Goal: Task Accomplishment & Management: Complete application form

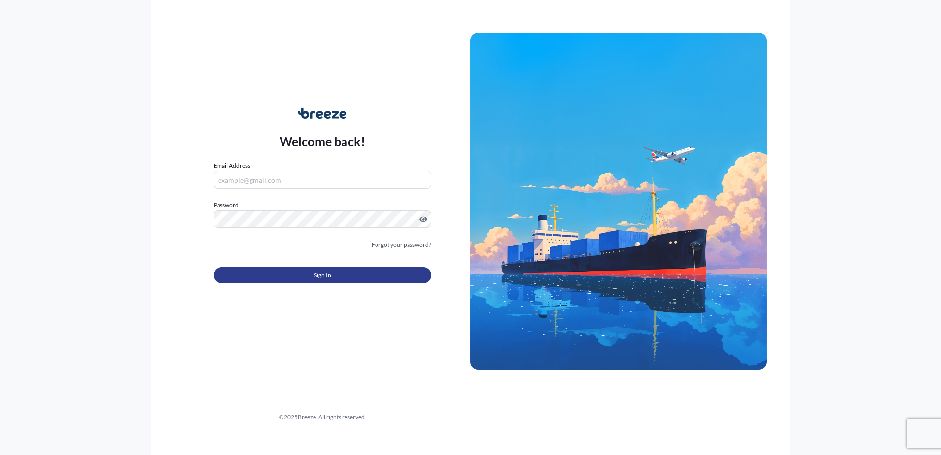
type input "[PERSON_NAME][EMAIL_ADDRESS][PERSON_NAME][DOMAIN_NAME]"
click at [355, 277] on button "Sign In" at bounding box center [322, 275] width 217 height 16
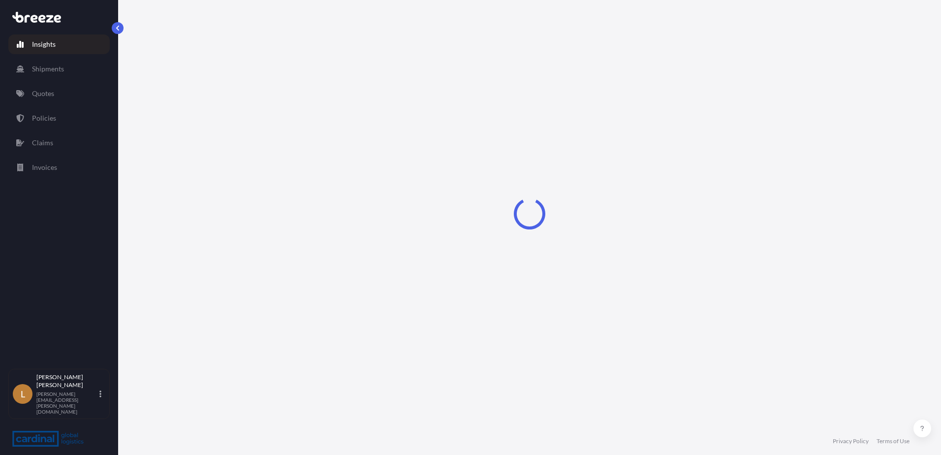
select select "2025"
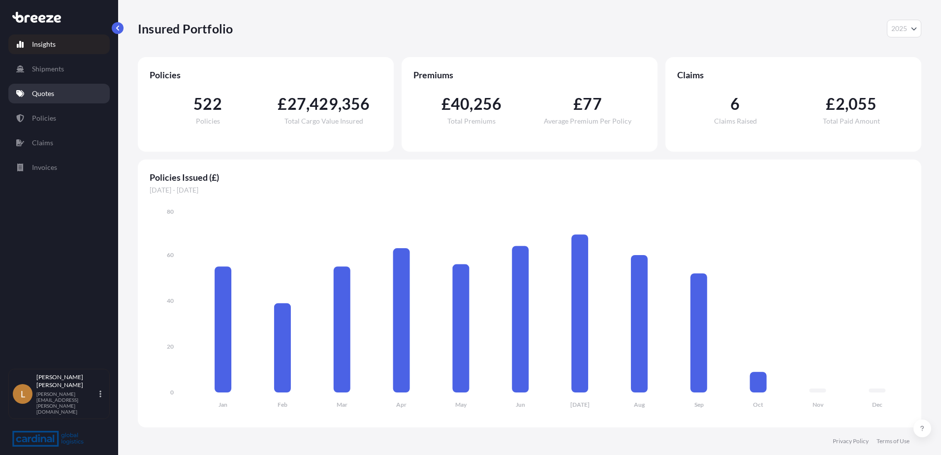
click at [58, 95] on link "Quotes" at bounding box center [58, 94] width 101 height 20
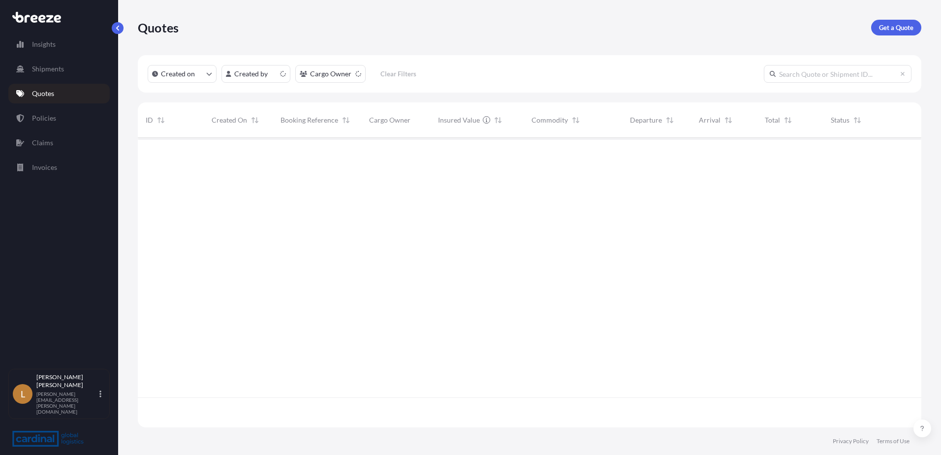
scroll to position [287, 776]
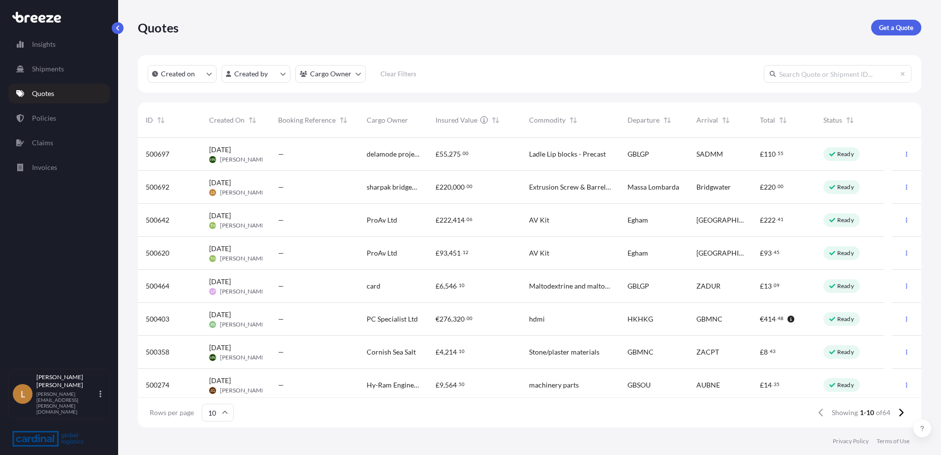
click at [854, 189] on div "Ready" at bounding box center [841, 187] width 36 height 14
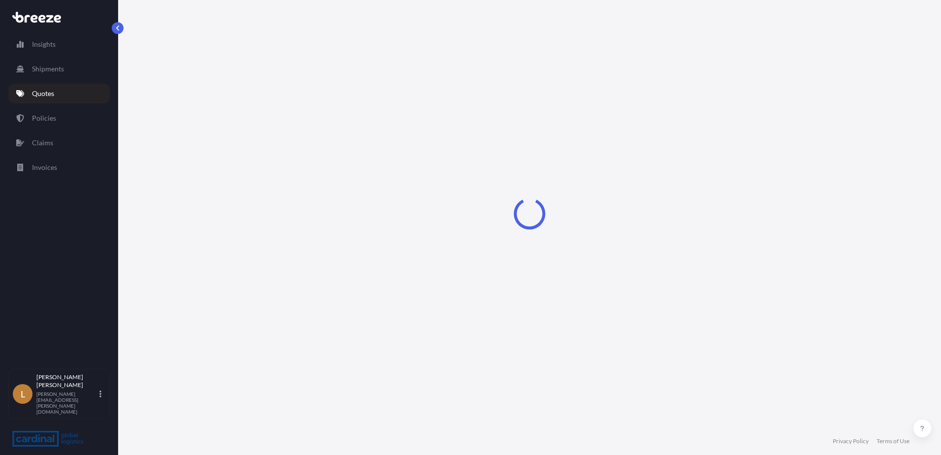
select select "Road"
select select "2"
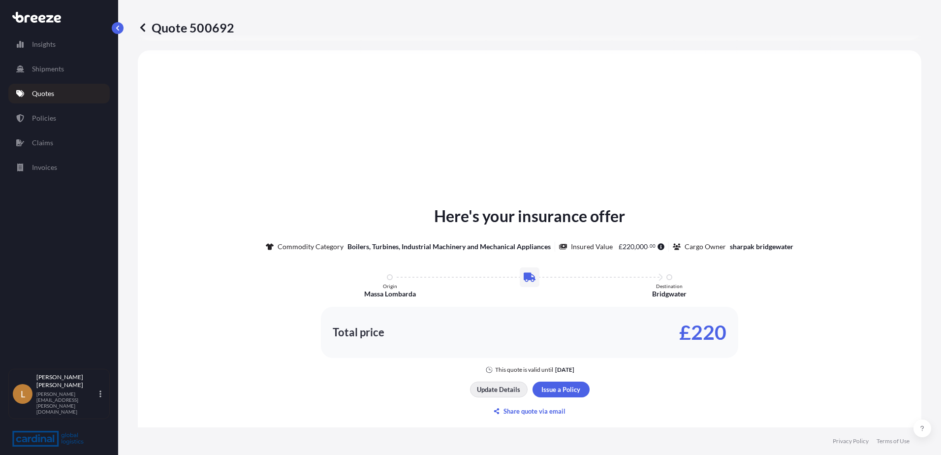
click at [505, 391] on p "Update Details" at bounding box center [498, 389] width 43 height 10
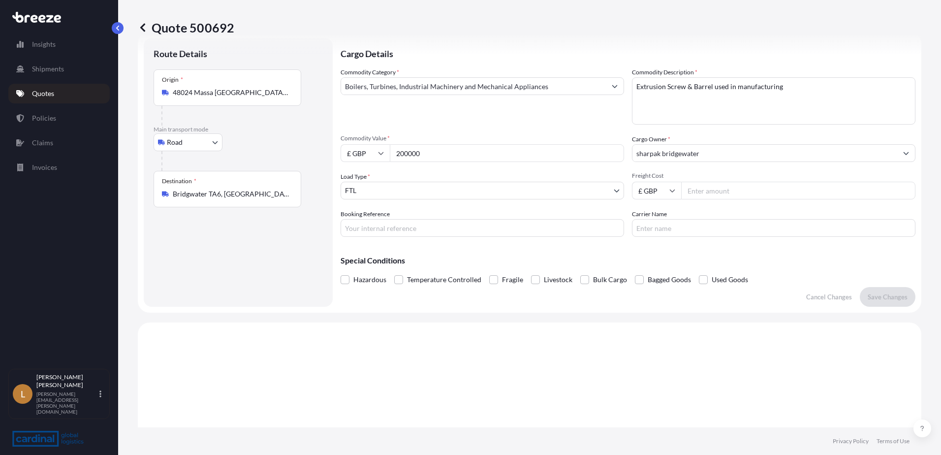
scroll to position [16, 0]
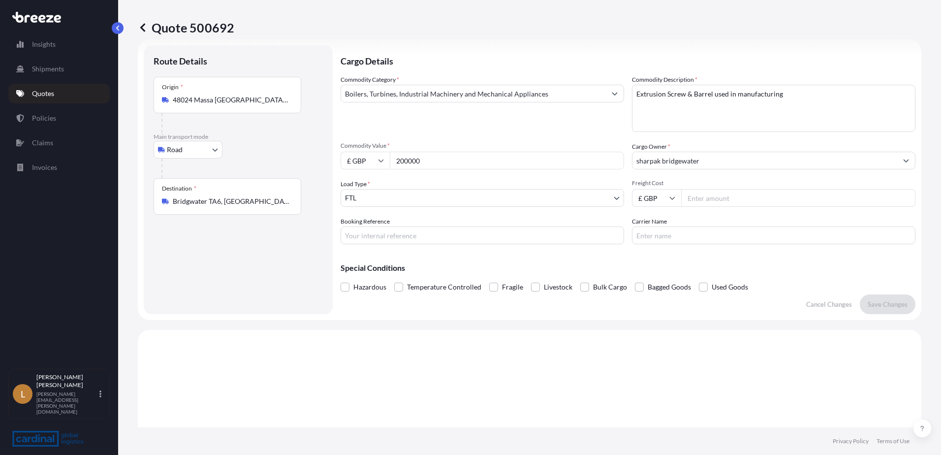
click at [245, 104] on input "48024 Massa [GEOGRAPHIC_DATA], Province of [GEOGRAPHIC_DATA], [GEOGRAPHIC_DATA]" at bounding box center [231, 100] width 116 height 10
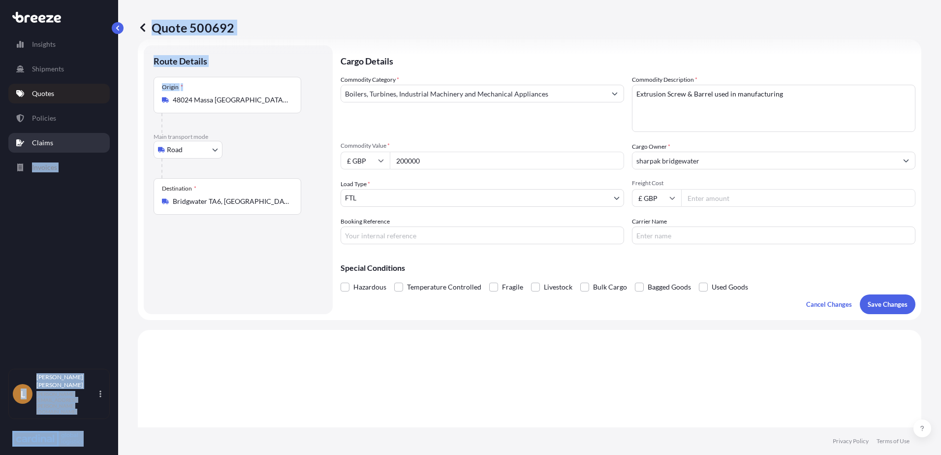
drag, startPoint x: 289, startPoint y: 100, endPoint x: 76, endPoint y: 141, distance: 216.9
click at [76, 141] on div "Insights Shipments Quotes Policies Claims Invoices L [PERSON_NAME] [PERSON_NAME…" at bounding box center [470, 227] width 941 height 455
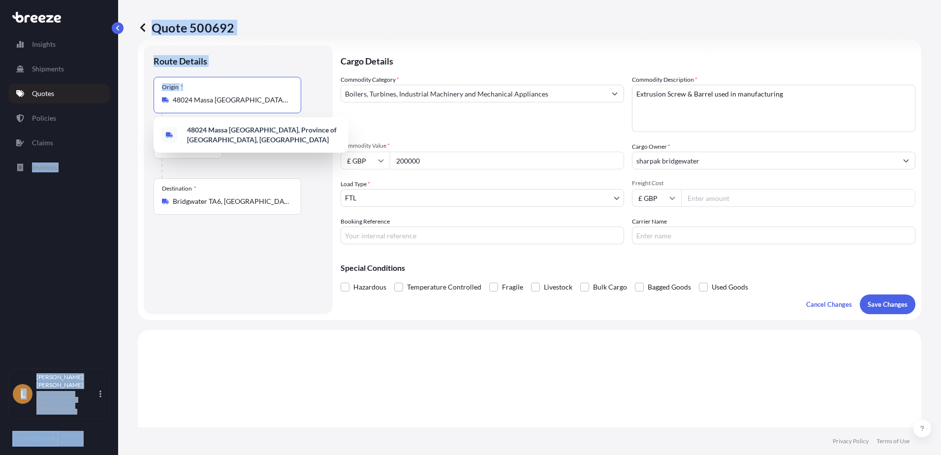
click at [204, 104] on input "48024 Massa [GEOGRAPHIC_DATA], Province of [GEOGRAPHIC_DATA], [GEOGRAPHIC_DATA]" at bounding box center [231, 100] width 116 height 10
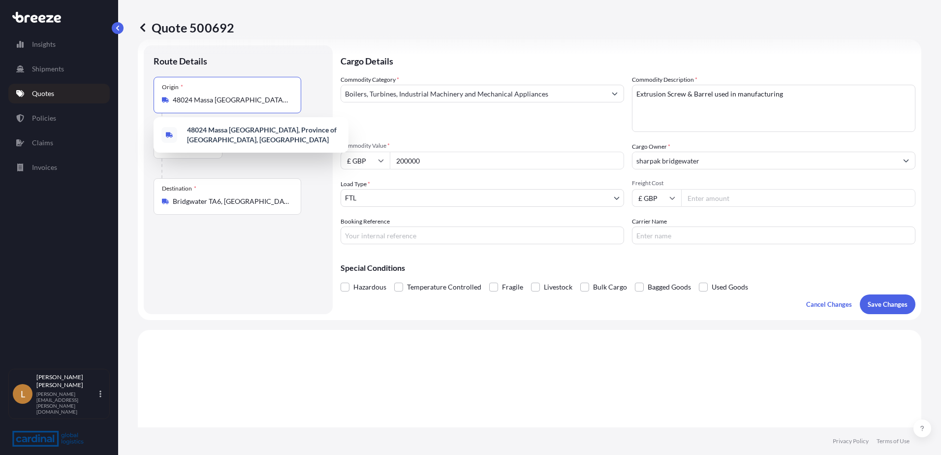
scroll to position [0, 37]
drag, startPoint x: 175, startPoint y: 102, endPoint x: 292, endPoint y: 86, distance: 118.1
click at [292, 86] on div "Origin * 48024 Massa [GEOGRAPHIC_DATA], Province of [GEOGRAPHIC_DATA], [GEOGRAP…" at bounding box center [227, 95] width 148 height 36
type input "48024 Massa [GEOGRAPHIC_DATA], Province of [GEOGRAPHIC_DATA], [GEOGRAPHIC_DATA]"
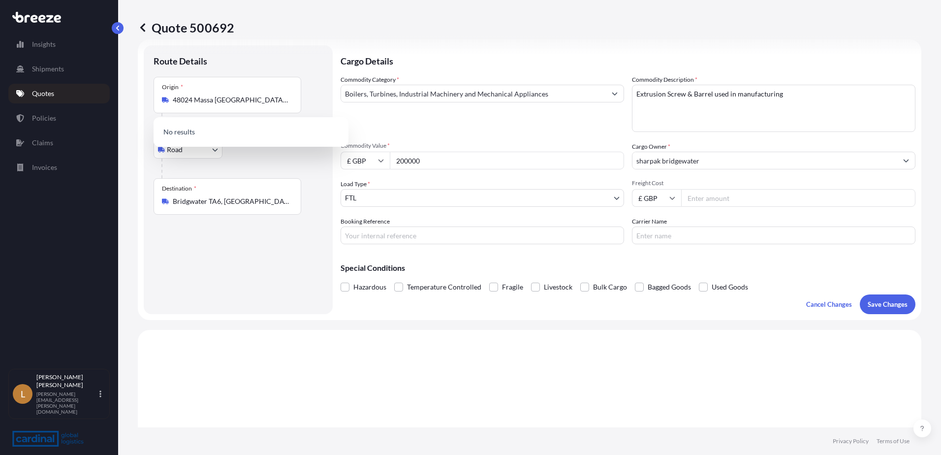
drag, startPoint x: 236, startPoint y: 207, endPoint x: 254, endPoint y: 200, distance: 19.6
click at [249, 203] on div "Destination * Bridgwater TA6, [GEOGRAPHIC_DATA]" at bounding box center [227, 196] width 148 height 36
click at [249, 203] on input "Bridgwater TA6, [GEOGRAPHIC_DATA]" at bounding box center [231, 201] width 116 height 10
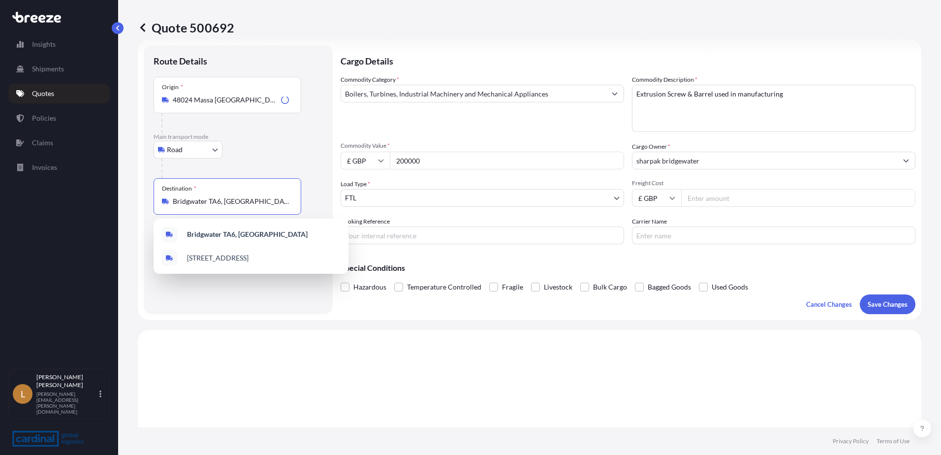
drag, startPoint x: 166, startPoint y: 216, endPoint x: 155, endPoint y: 216, distance: 10.8
click at [155, 216] on div "Route Details Place of loading Road Road Rail Origin * 48024 Massa [GEOGRAPHIC_…" at bounding box center [237, 179] width 169 height 249
paste input "48024 Massa [GEOGRAPHIC_DATA], Province of [GEOGRAPHIC_DATA], [GEOGRAPHIC_DATA]"
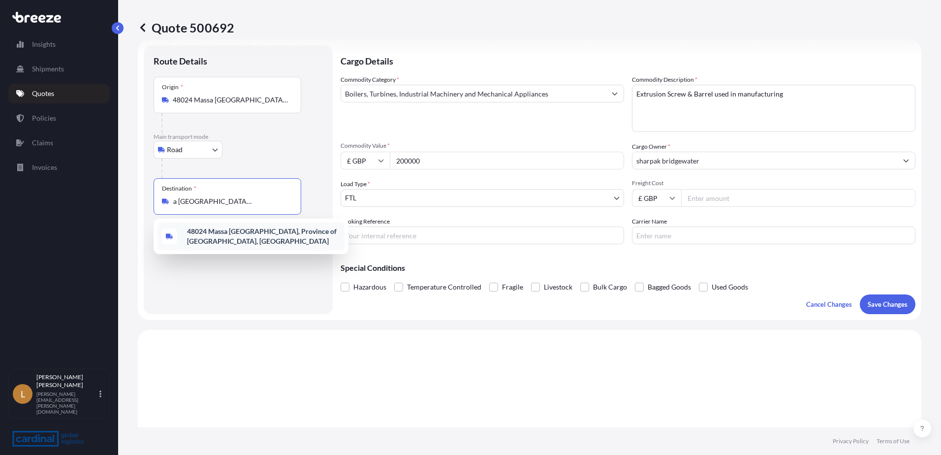
click at [230, 238] on span "48024 Massa [GEOGRAPHIC_DATA], Province of [GEOGRAPHIC_DATA], [GEOGRAPHIC_DATA]" at bounding box center [263, 236] width 153 height 20
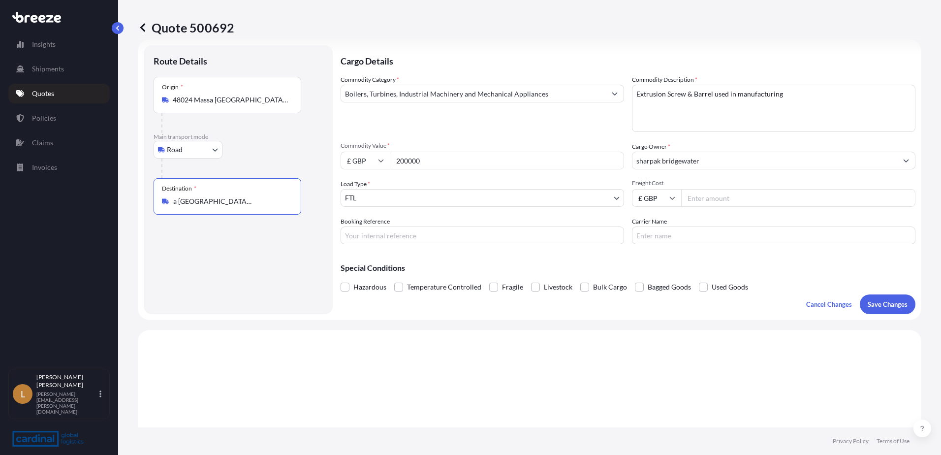
type input "48024 Massa [GEOGRAPHIC_DATA], Province of [GEOGRAPHIC_DATA], [GEOGRAPHIC_DATA]"
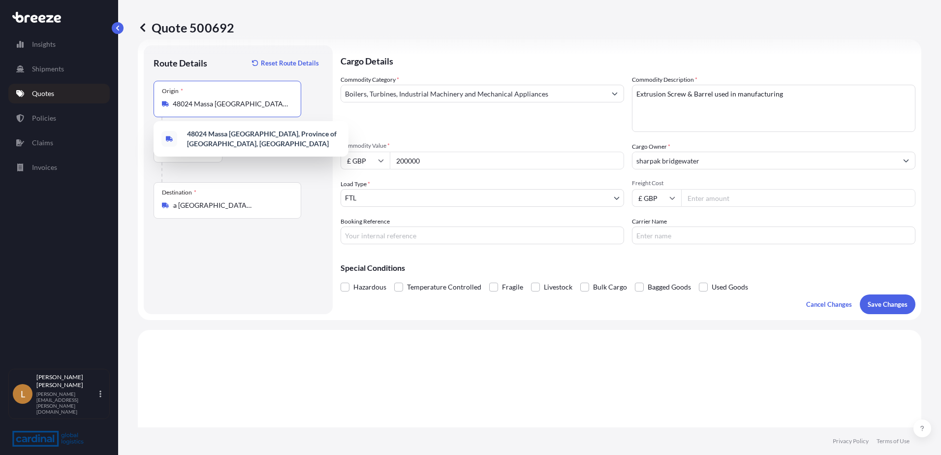
click at [214, 99] on input "48024 Massa [GEOGRAPHIC_DATA], Province of [GEOGRAPHIC_DATA], [GEOGRAPHIC_DATA]" at bounding box center [231, 104] width 116 height 10
drag, startPoint x: 288, startPoint y: 103, endPoint x: 72, endPoint y: 133, distance: 218.1
click at [73, 133] on div "Insights Shipments Quotes Policies Claims Invoices L [PERSON_NAME] [PERSON_NAME…" at bounding box center [470, 227] width 941 height 455
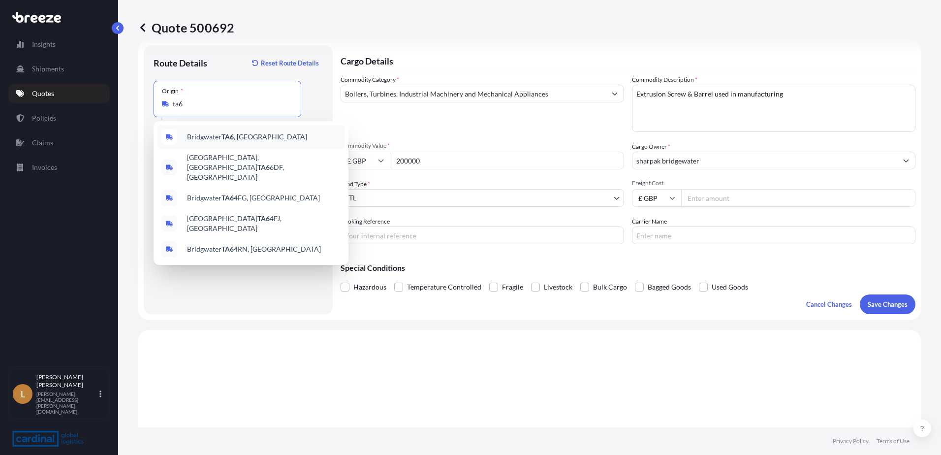
click at [246, 130] on div "Bridgwater TA6 , [GEOGRAPHIC_DATA]" at bounding box center [250, 137] width 187 height 24
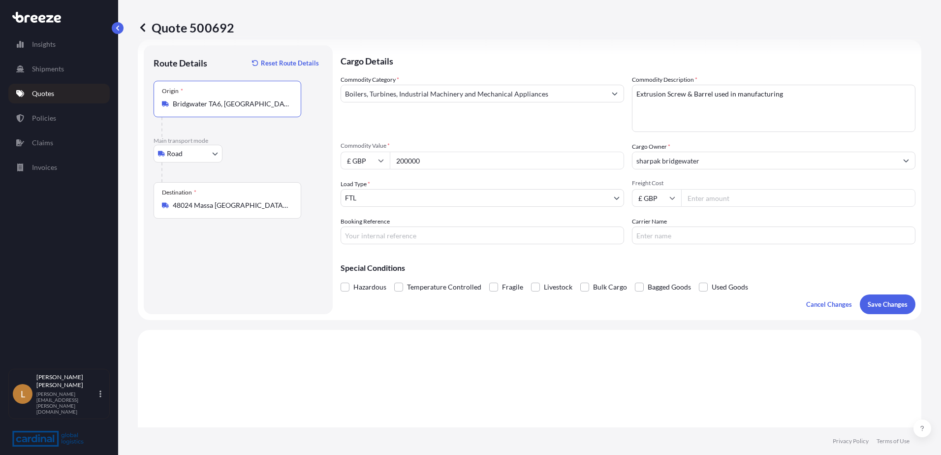
type input "Bridgwater TA6, [GEOGRAPHIC_DATA]"
click at [542, 233] on input "Booking Reference" at bounding box center [481, 235] width 283 height 18
type input "2PER5100016"
click at [892, 302] on p "Save Changes" at bounding box center [887, 304] width 40 height 10
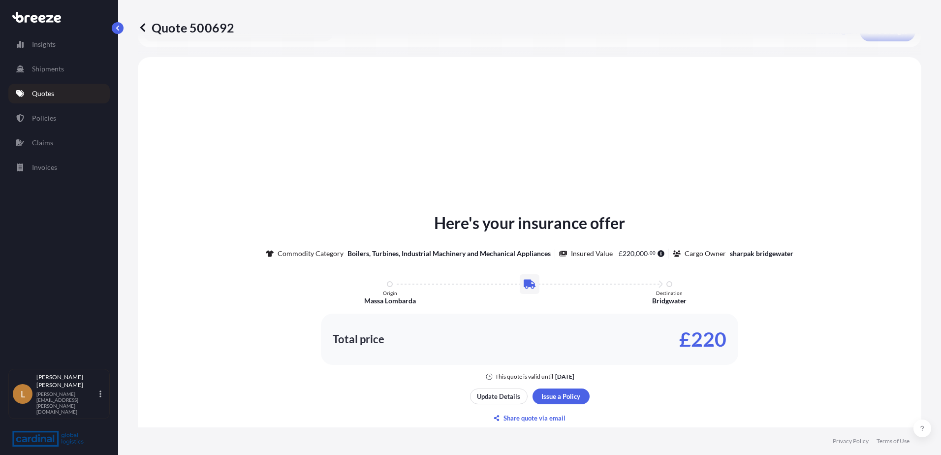
scroll to position [296, 0]
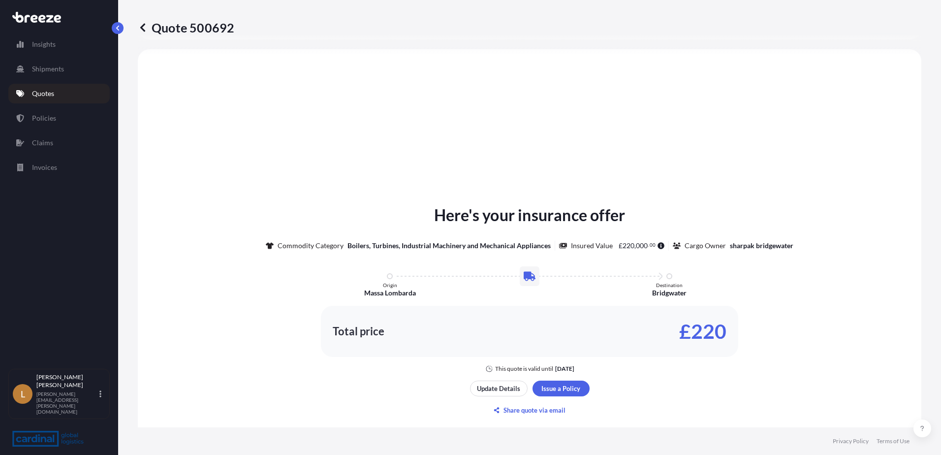
select select "Road"
select select "2"
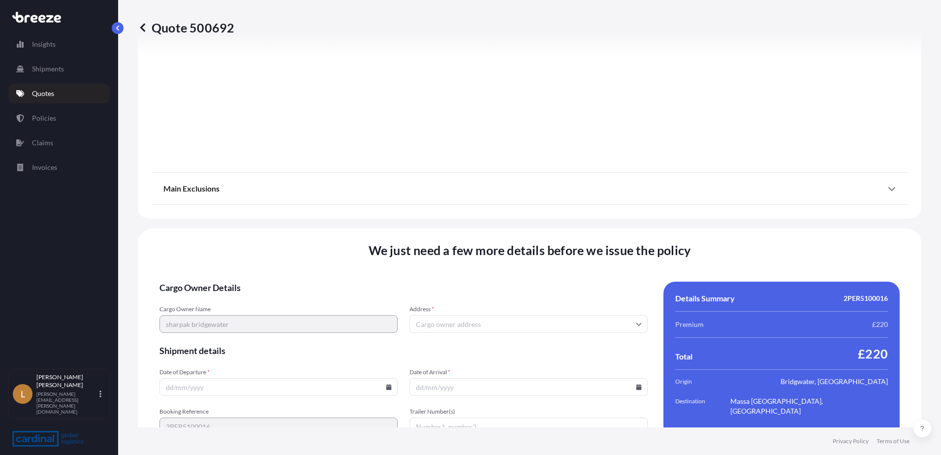
scroll to position [1097, 0]
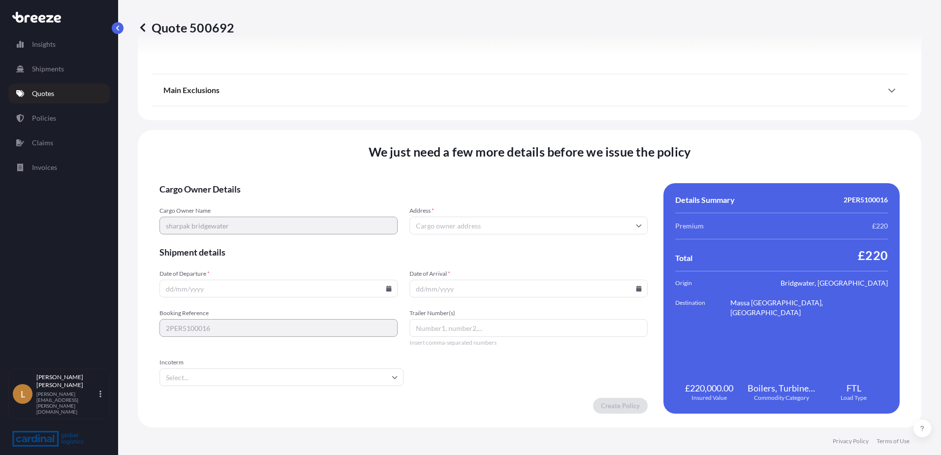
click at [250, 287] on input "Date of Departure *" at bounding box center [278, 288] width 238 height 18
click at [386, 287] on icon at bounding box center [389, 288] width 6 height 6
click at [209, 182] on button "6" at bounding box center [209, 180] width 16 height 16
click at [387, 291] on input "[DATE]" at bounding box center [278, 288] width 238 height 18
click at [386, 291] on icon at bounding box center [388, 288] width 5 height 6
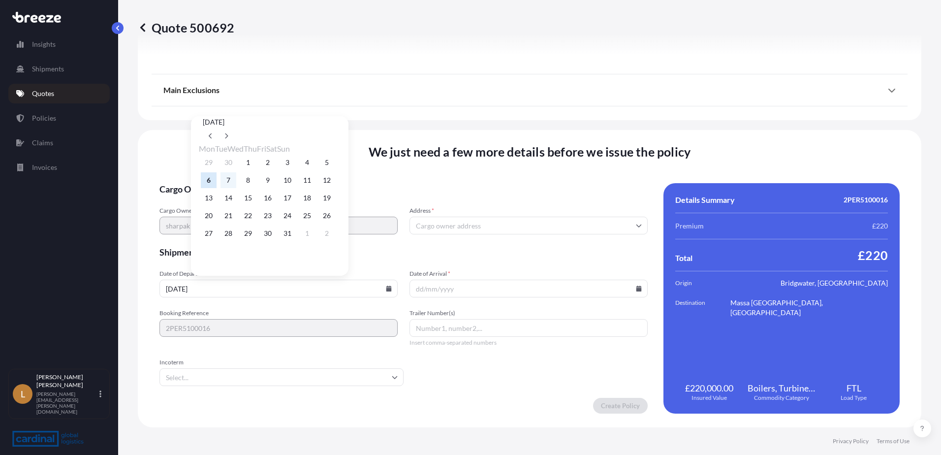
click at [226, 177] on button "7" at bounding box center [228, 180] width 16 height 16
type input "[DATE]"
click at [229, 180] on div "[DATE] Mon Tue Wed Thu Fri Sat Sun 29 30 1 2 3 4 5 6 7 8 9 10 11 12 13 14 15 16…" at bounding box center [269, 195] width 106 height 88
click at [639, 286] on input "Date of Arrival *" at bounding box center [528, 288] width 238 height 18
click at [636, 286] on icon at bounding box center [639, 288] width 6 height 6
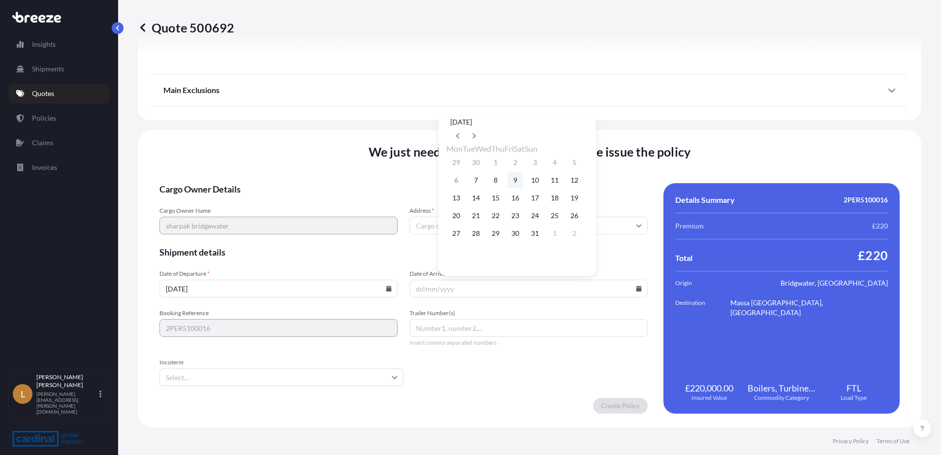
click at [520, 182] on button "9" at bounding box center [515, 180] width 16 height 16
type input "[DATE]"
click at [502, 228] on input "Address *" at bounding box center [528, 225] width 238 height 18
click at [494, 226] on input "Address *" at bounding box center [528, 225] width 238 height 18
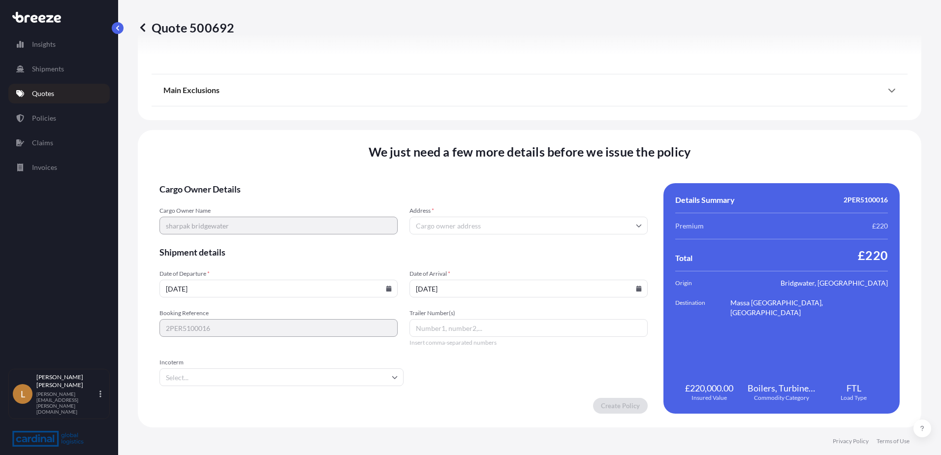
paste input "[PERSON_NAME][STREET_ADDRESS]"
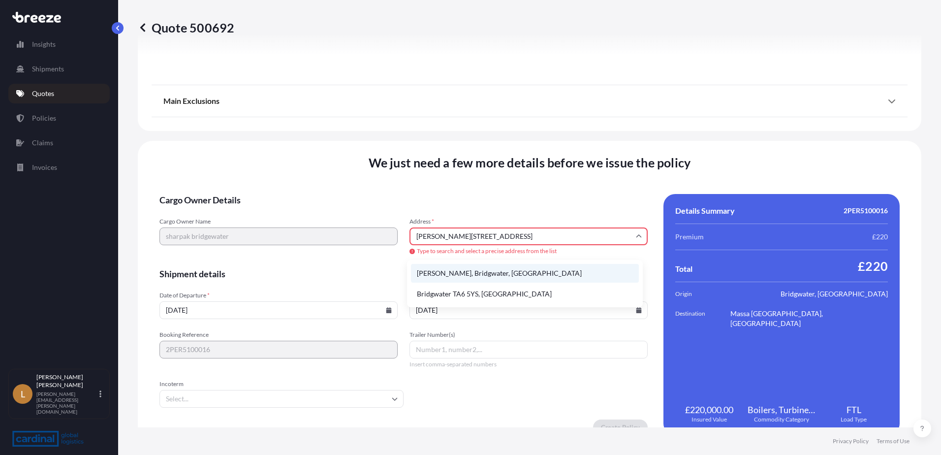
click at [485, 277] on li "[PERSON_NAME], Bridgwater, [GEOGRAPHIC_DATA]" at bounding box center [525, 273] width 228 height 19
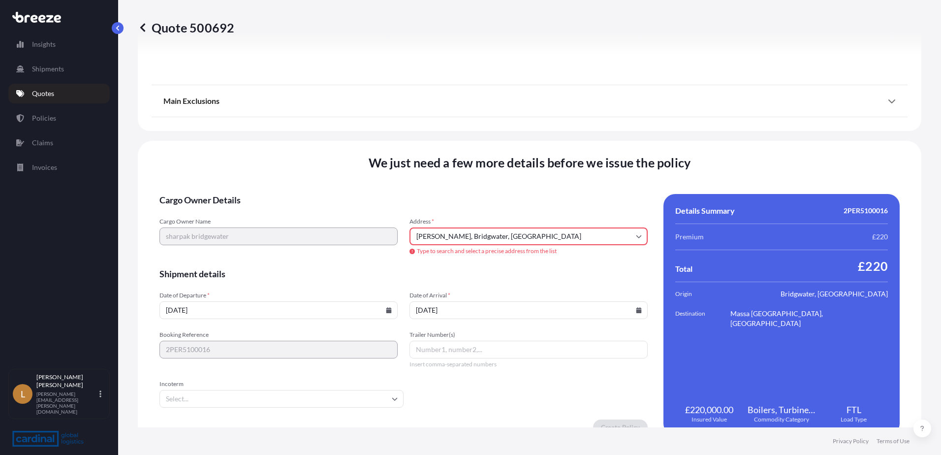
type input "[PERSON_NAME], Bridgwater TA6, [GEOGRAPHIC_DATA]"
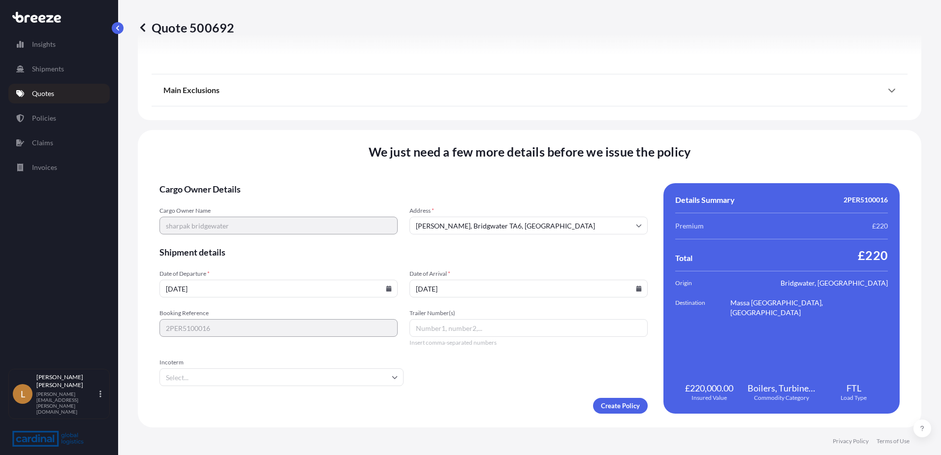
click at [343, 377] on input "Incoterm" at bounding box center [281, 377] width 244 height 18
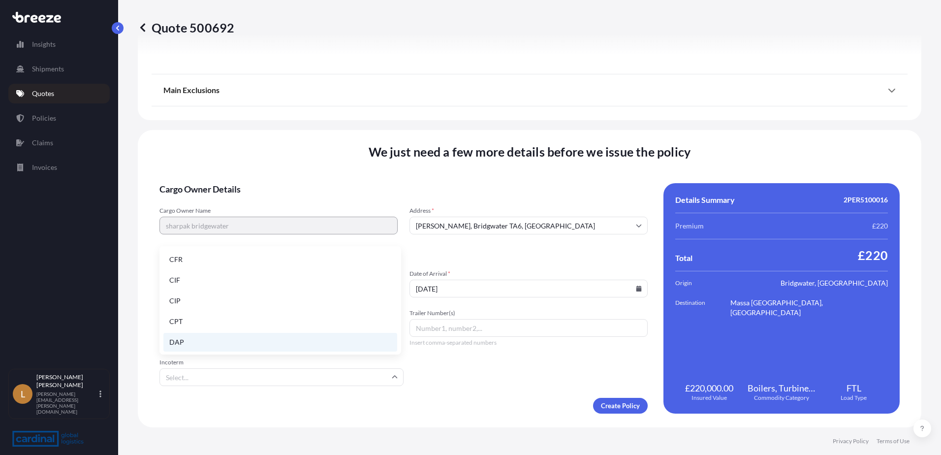
click at [345, 345] on li "DAP" at bounding box center [280, 342] width 234 height 19
